Goal: Task Accomplishment & Management: Use online tool/utility

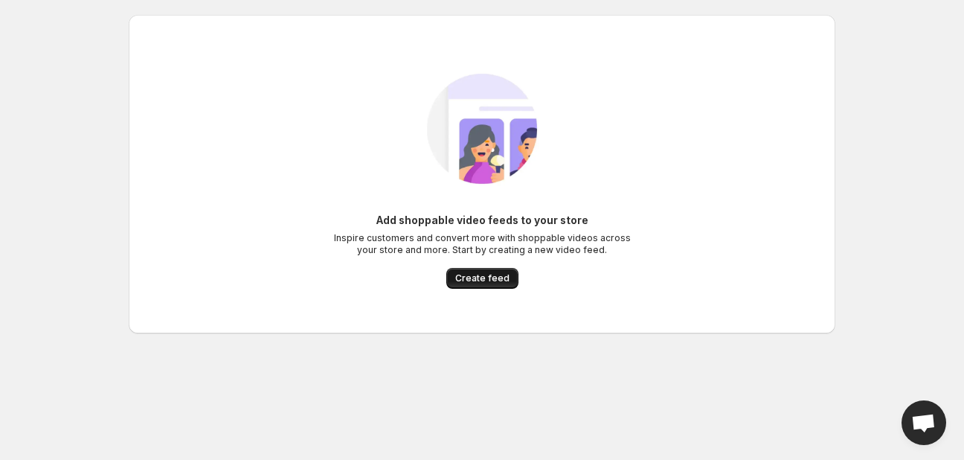
click at [483, 275] on span "Create feed" at bounding box center [482, 278] width 54 height 12
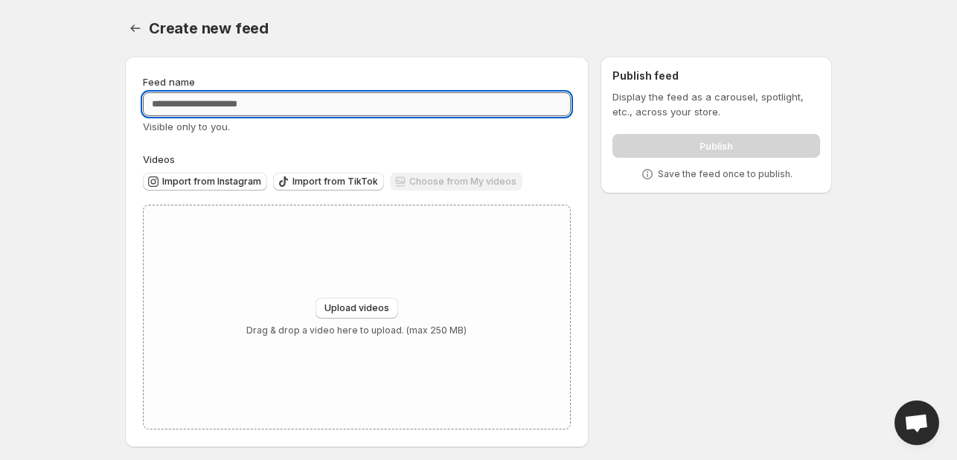
click at [312, 99] on input "Feed name" at bounding box center [357, 104] width 428 height 24
click at [301, 103] on input "Feed name" at bounding box center [357, 104] width 428 height 24
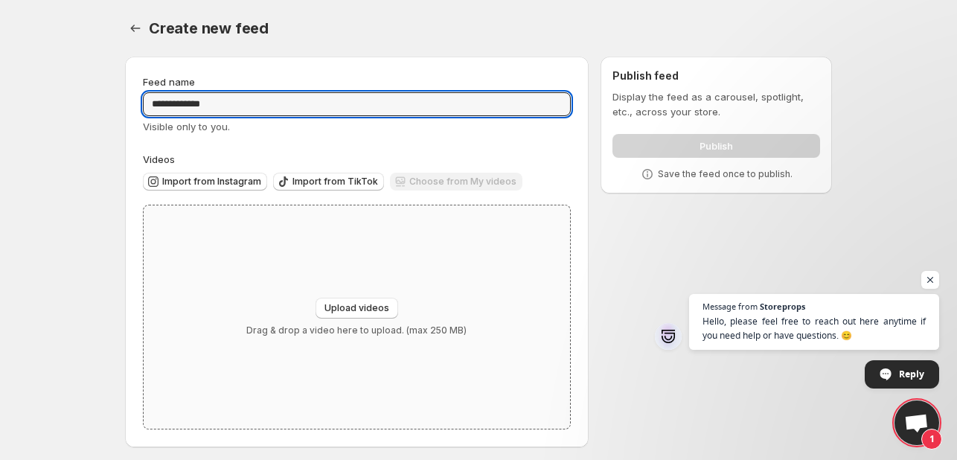
type input "**********"
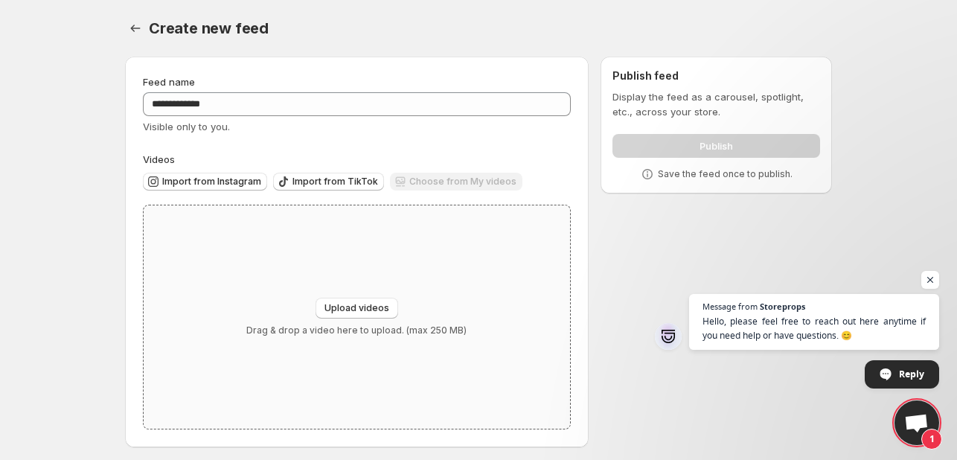
click at [352, 319] on div "Upload videos Drag & drop a video here to upload. (max 250 MB)" at bounding box center [356, 317] width 220 height 39
type input "**********"
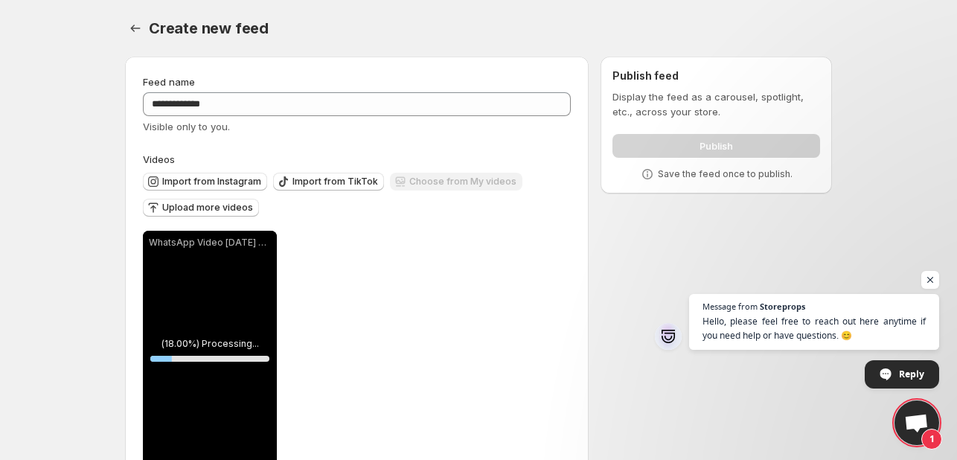
scroll to position [45, 0]
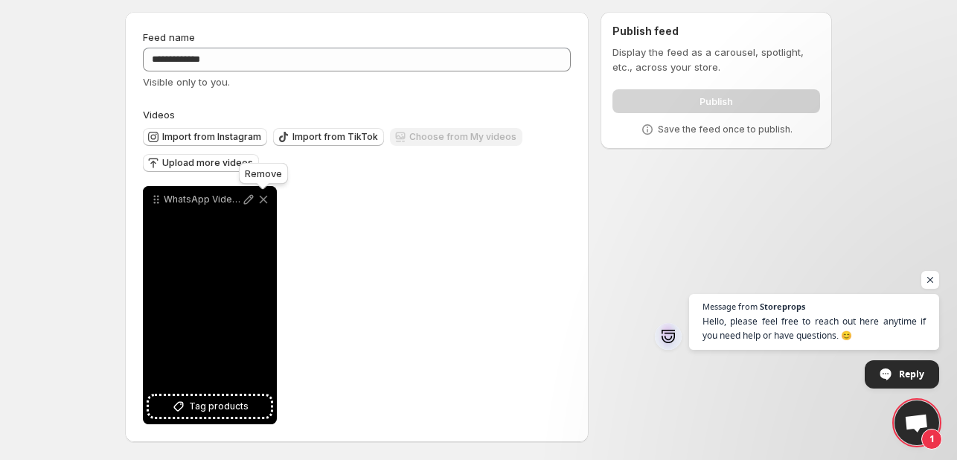
click at [266, 195] on icon at bounding box center [263, 199] width 15 height 15
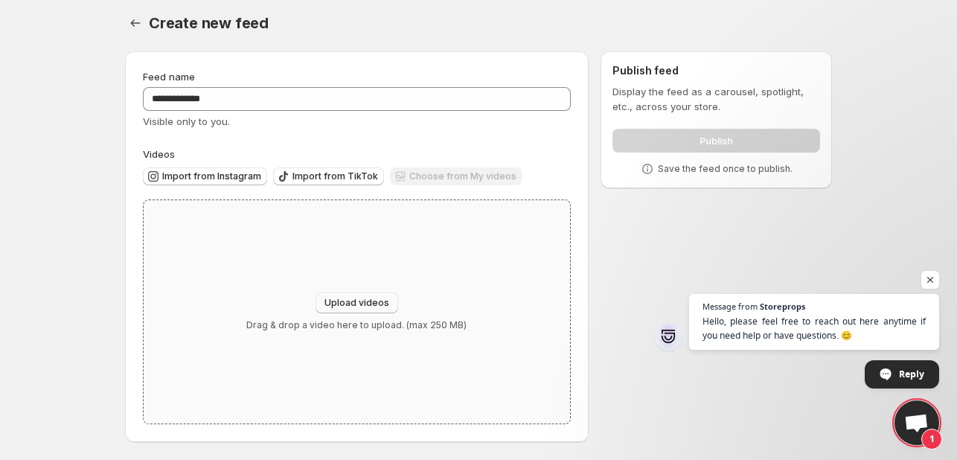
click at [344, 300] on span "Upload videos" at bounding box center [356, 303] width 65 height 12
type input "**********"
click at [389, 267] on div "Upload videos Drag & drop a video here to upload. (max 250 MB)" at bounding box center [357, 311] width 426 height 223
click at [377, 302] on span "Upload videos" at bounding box center [356, 303] width 65 height 12
click at [347, 175] on span "Import from TikTok" at bounding box center [335, 176] width 86 height 12
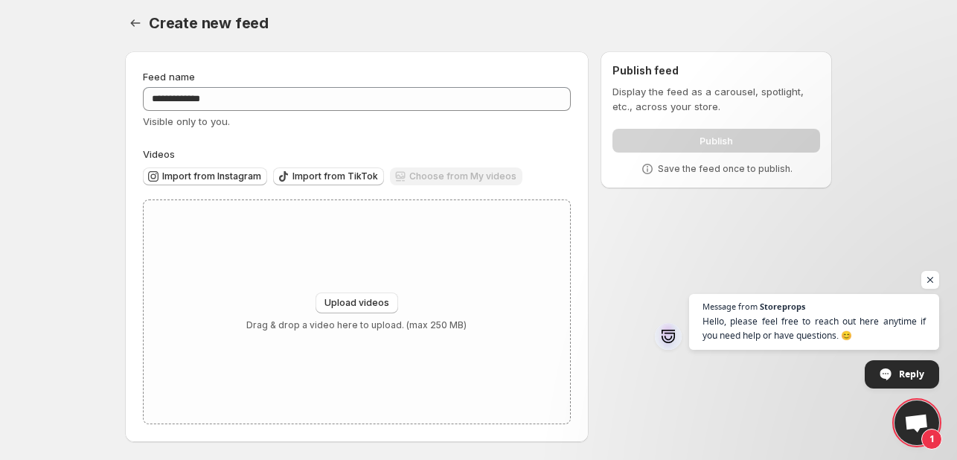
click at [488, 179] on div "Choose from My videos" at bounding box center [456, 177] width 132 height 20
click at [370, 299] on span "Upload videos" at bounding box center [356, 303] width 65 height 12
type input "**********"
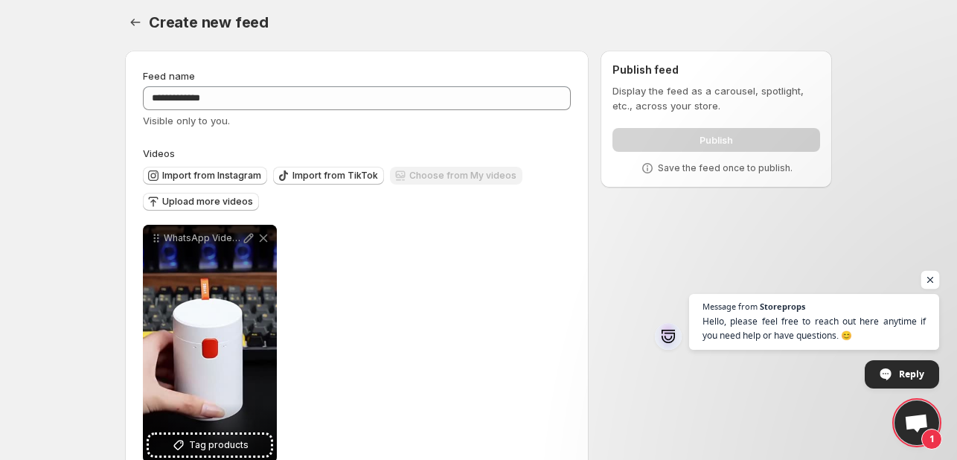
click at [936, 275] on span "Open chat" at bounding box center [930, 280] width 19 height 19
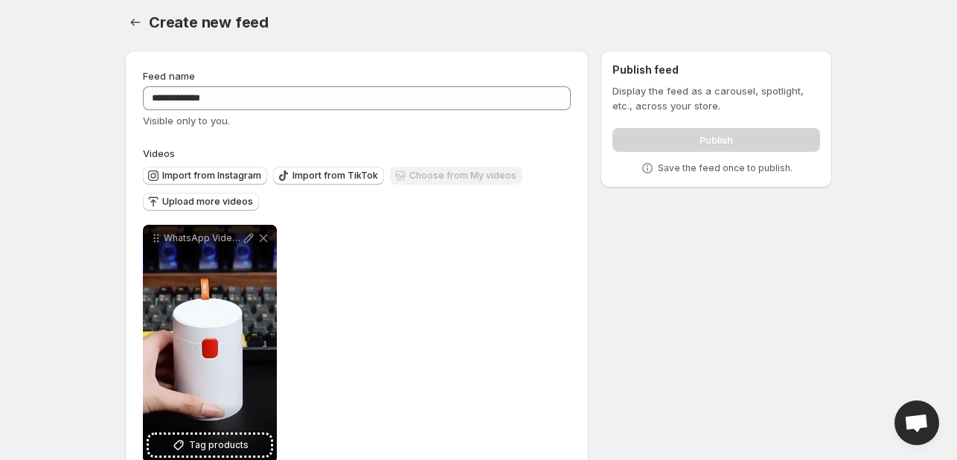
scroll to position [45, 0]
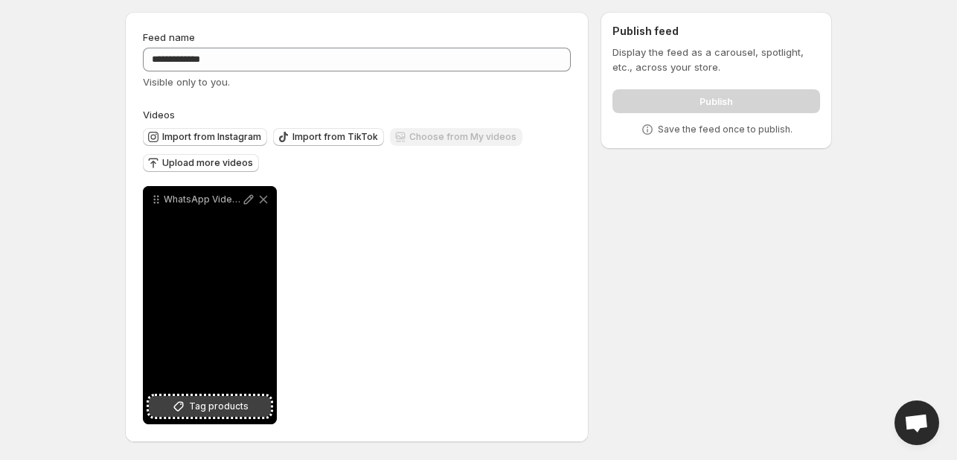
click at [237, 402] on span "Tag products" at bounding box center [219, 406] width 60 height 15
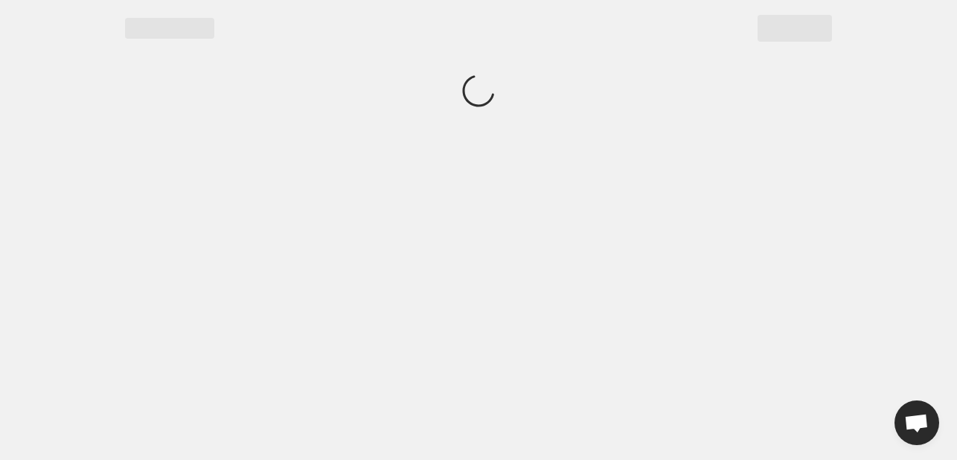
scroll to position [0, 0]
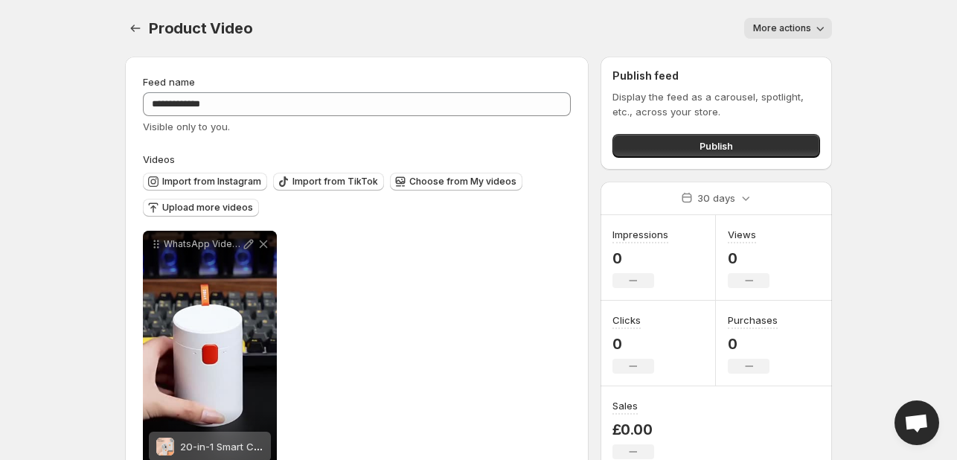
scroll to position [45, 0]
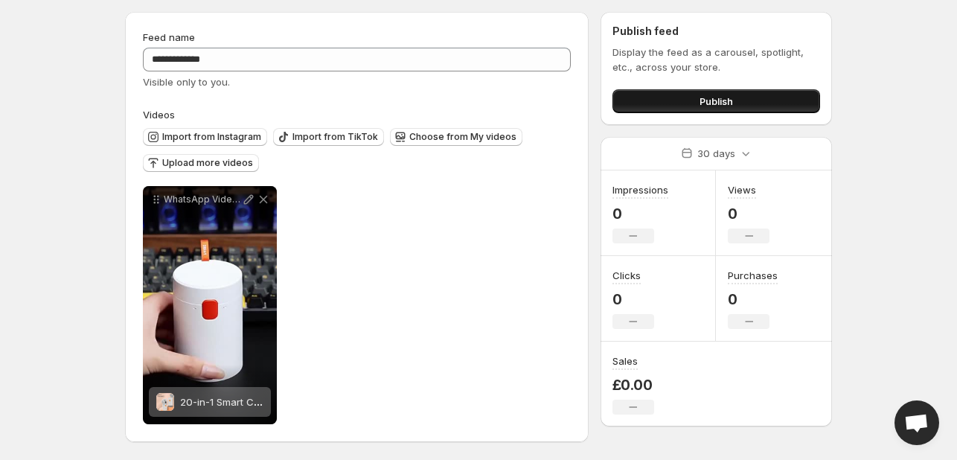
click at [675, 102] on button "Publish" at bounding box center [716, 101] width 208 height 24
click at [336, 129] on button "Import from TikTok" at bounding box center [328, 137] width 111 height 18
